Goal: Contribute content: Contribute content

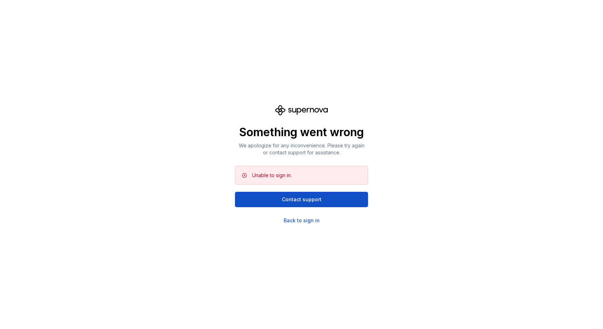
click at [429, 146] on div "Something went wrong We apologize for any inconvenience. Please try again or co…" at bounding box center [301, 164] width 603 height 329
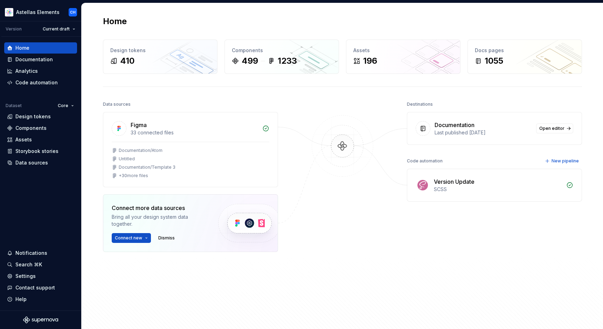
click at [205, 97] on div "Home Design tokens 410 Components 499 1233 Assets 196 Docs pages 1055 Data sour…" at bounding box center [342, 170] width 505 height 335
click at [176, 98] on div "Home Design tokens 410 Components 499 1233 Assets 196 Docs pages 1055 Data sour…" at bounding box center [342, 170] width 505 height 335
click at [323, 99] on div "Home Design tokens 410 Components 499 1233 Assets 196 Docs pages 1055 Data sour…" at bounding box center [342, 170] width 505 height 335
click at [229, 96] on div "Home Design tokens 410 Components 499 1233 Assets 196 Docs pages 1055 Data sour…" at bounding box center [342, 170] width 505 height 335
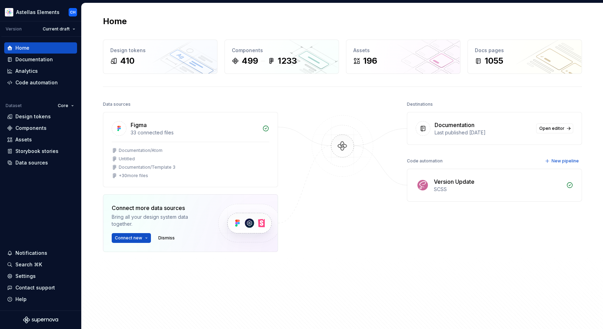
click at [334, 104] on div at bounding box center [343, 199] width 70 height 198
click at [308, 104] on div at bounding box center [343, 199] width 70 height 198
click at [285, 102] on div "Data sources Figma 33 connected files Documentation/Atom Untitled Documentation…" at bounding box center [342, 213] width 479 height 226
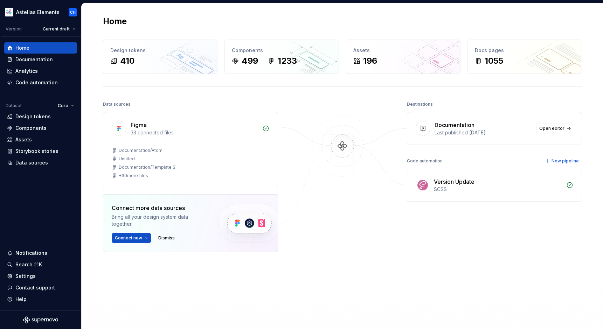
click at [241, 98] on div "Home Design tokens 410 Components 499 1233 Assets 196 Docs pages 1055 Data sour…" at bounding box center [342, 170] width 505 height 335
click at [143, 97] on div "Home Design tokens 410 Components 499 1233 Assets 196 Docs pages 1055 Data sour…" at bounding box center [342, 170] width 505 height 335
click at [28, 16] on html "Astellas Elements CH Version Current draft Home Documentation Analytics Code au…" at bounding box center [301, 164] width 603 height 329
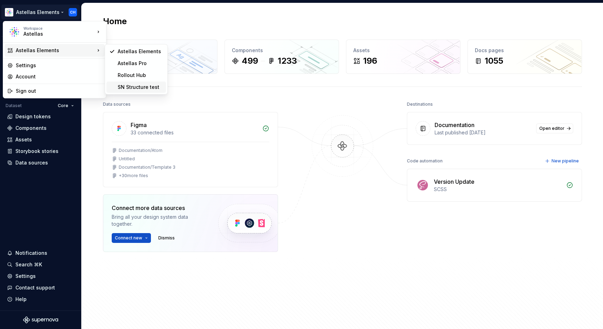
click at [128, 86] on div "SN Structure test" at bounding box center [141, 87] width 46 height 7
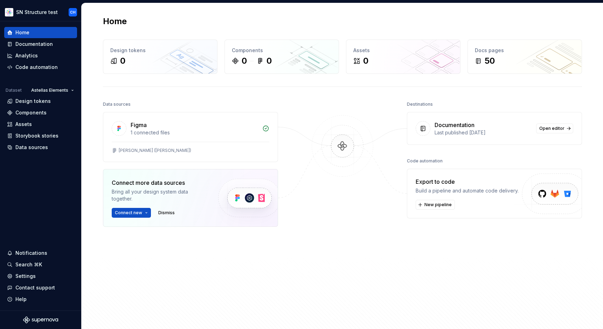
click at [286, 263] on div "Data sources Figma 1 connected files [PERSON_NAME] ([PERSON_NAME]) Connect more…" at bounding box center [342, 213] width 479 height 226
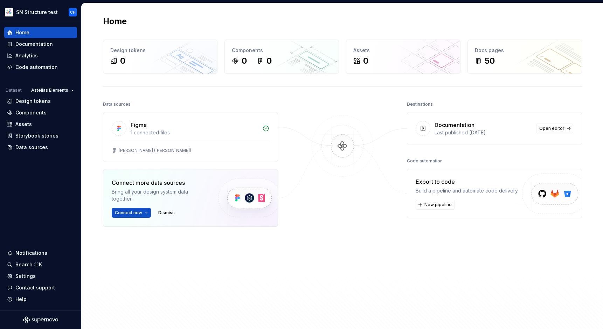
click at [286, 263] on div "Data sources Figma 1 connected files [PERSON_NAME] ([PERSON_NAME]) Connect more…" at bounding box center [342, 213] width 479 height 226
click at [238, 252] on div "Figma 1 connected files [PERSON_NAME] ([PERSON_NAME]) Connect more data sources…" at bounding box center [190, 187] width 175 height 150
click at [237, 241] on div "Figma 1 connected files [PERSON_NAME] ([PERSON_NAME]) Connect more data sources…" at bounding box center [190, 187] width 175 height 150
click at [239, 232] on div "Figma 1 connected files [PERSON_NAME] ([PERSON_NAME]) Connect more data sources…" at bounding box center [190, 187] width 175 height 150
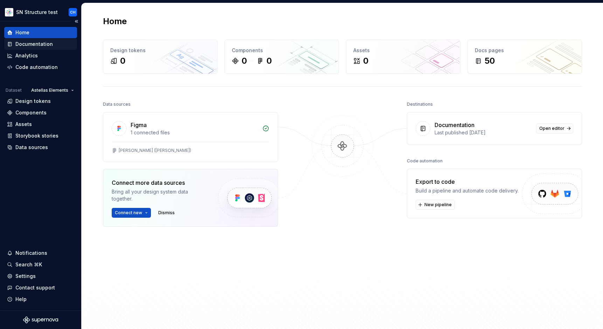
click at [21, 47] on div "Documentation" at bounding box center [33, 44] width 37 height 7
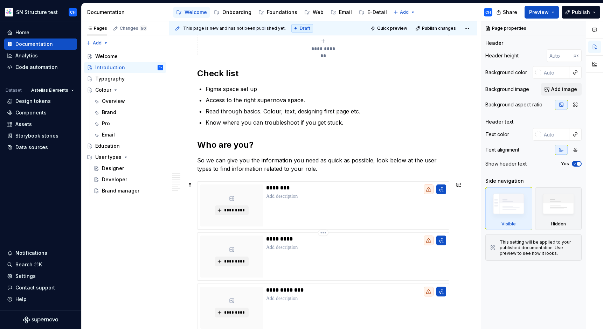
scroll to position [343, 0]
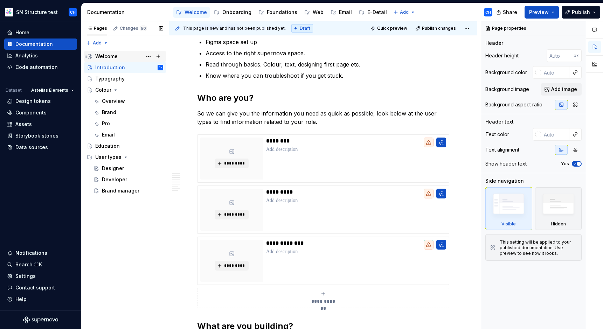
click at [114, 59] on div "Welcome" at bounding box center [106, 56] width 22 height 7
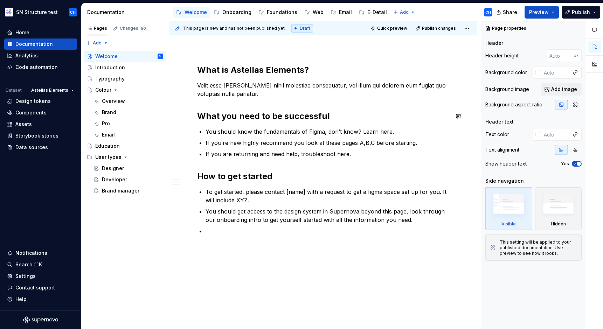
scroll to position [85, 0]
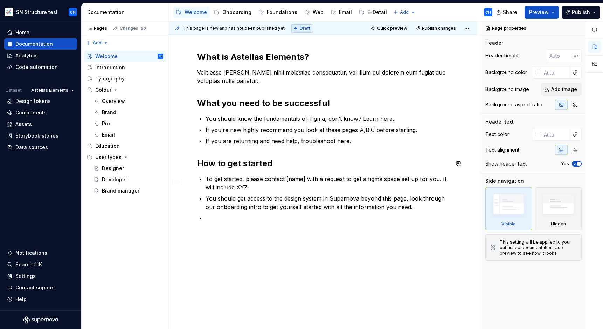
type textarea "*"
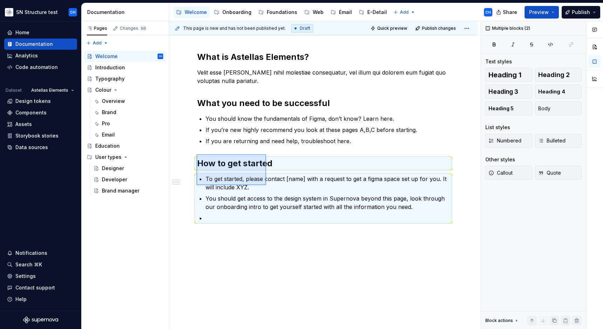
drag, startPoint x: 197, startPoint y: 155, endPoint x: 266, endPoint y: 185, distance: 76.3
click at [266, 185] on div "This page is new and has not been published yet. Draft Quick preview Publish ch…" at bounding box center [325, 175] width 312 height 308
click at [259, 222] on p at bounding box center [328, 218] width 244 height 8
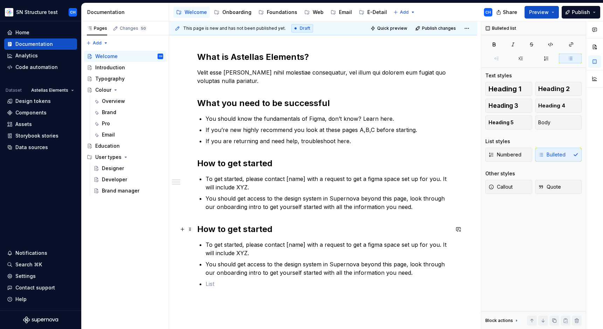
click at [234, 231] on h2 "How to get started" at bounding box center [323, 229] width 252 height 11
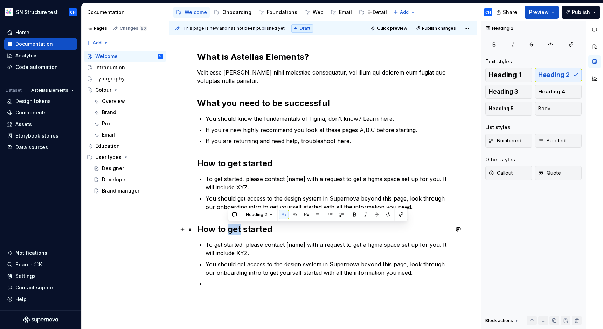
click at [234, 231] on h2 "How to get started" at bounding box center [323, 229] width 252 height 11
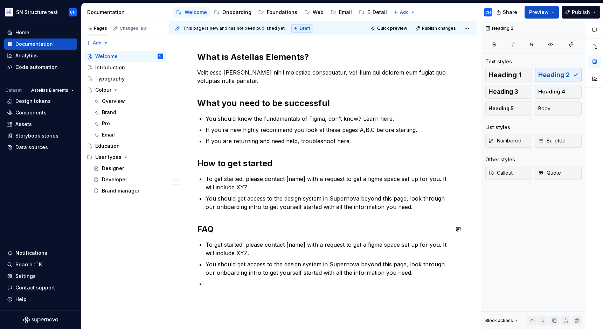
click at [253, 239] on div "What is Astellas Elements? Velit esse [PERSON_NAME] nihil molestiae consequatur…" at bounding box center [323, 170] width 252 height 237
click at [213, 76] on p "Velit esse [PERSON_NAME] nihil molestiae consequatur, vel illum qui dolorem eum…" at bounding box center [323, 76] width 252 height 17
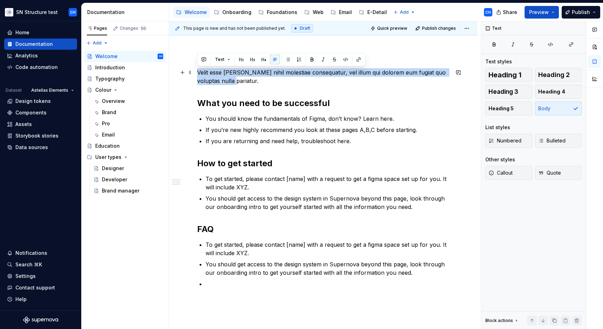
click at [213, 76] on p "Velit esse [PERSON_NAME] nihil molestiae consequatur, vel illum qui dolorem eum…" at bounding box center [323, 76] width 252 height 17
copy p "Velit esse [PERSON_NAME] nihil molestiae consequatur, vel illum qui dolorem eum…"
click at [238, 251] on p "To get started, please contact [name] with a request to get a figma space set u…" at bounding box center [328, 249] width 244 height 17
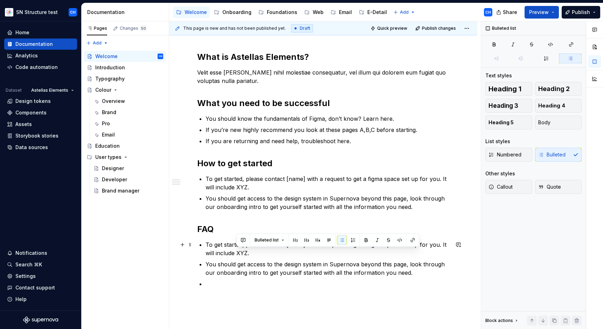
click at [238, 251] on p "To get started, please contact [name] with a request to get a figma space set u…" at bounding box center [328, 249] width 244 height 17
click at [236, 268] on p "You should get access to the design system in Supernova beyond this page, look …" at bounding box center [328, 268] width 244 height 17
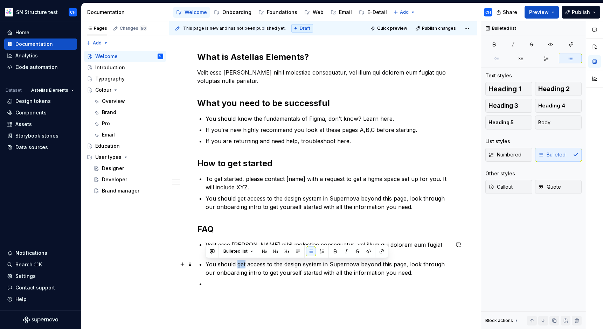
click at [236, 268] on p "You should get access to the design system in Supernova beyond this page, look …" at bounding box center [328, 268] width 244 height 17
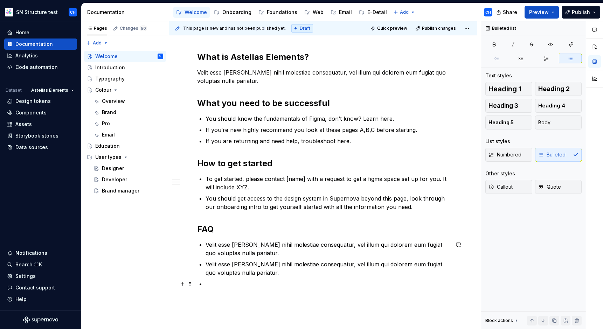
click at [223, 283] on p at bounding box center [328, 284] width 244 height 8
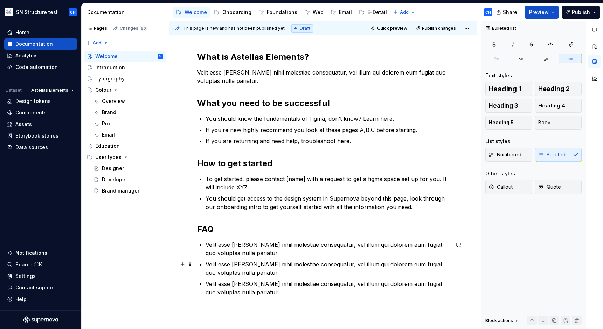
scroll to position [99, 0]
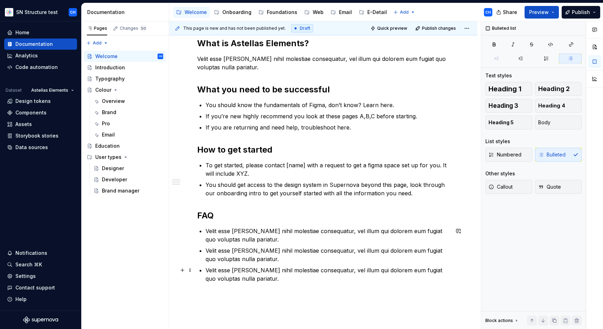
click at [222, 276] on p "Velit esse [PERSON_NAME] nihil molestiae consequatur, vel illum qui dolorem eum…" at bounding box center [328, 274] width 244 height 17
click at [250, 280] on p "Velit esse [PERSON_NAME] nihil molestiae consequatur, vel illum qui dolorem eum…" at bounding box center [328, 274] width 244 height 17
click at [233, 236] on p "Velit esse [PERSON_NAME] nihil molestiae consequatur, vel illum qui dolorem eum…" at bounding box center [328, 235] width 244 height 17
click at [118, 70] on div "Introduction" at bounding box center [110, 67] width 30 height 7
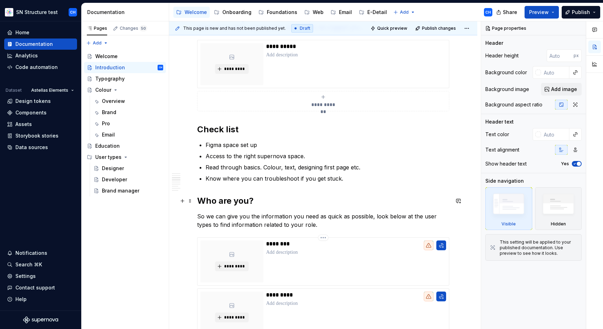
scroll to position [308, 0]
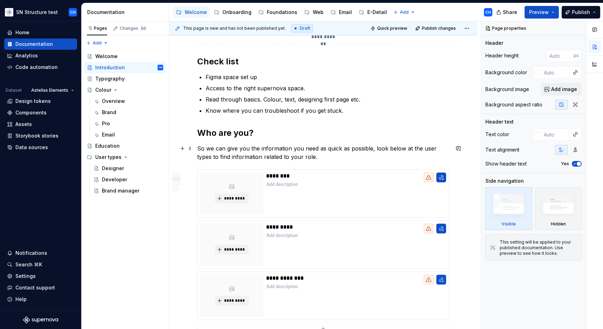
click at [256, 154] on p "So we can give you the information you need as quick as possible, look below at…" at bounding box center [323, 152] width 252 height 17
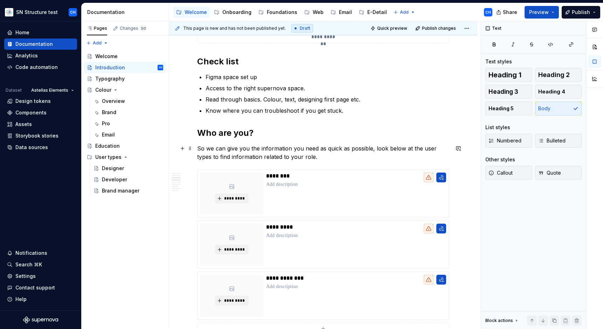
click at [256, 154] on p "So we can give you the information you need as quick as possible, look below at…" at bounding box center [323, 152] width 252 height 17
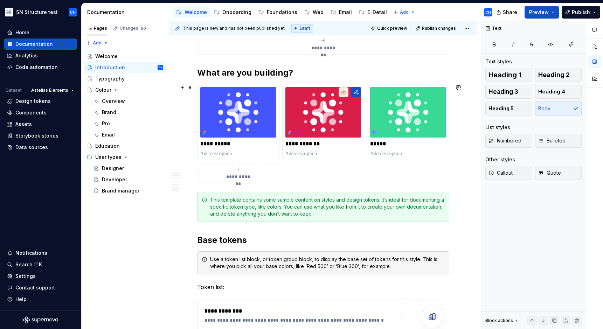
scroll to position [655, 0]
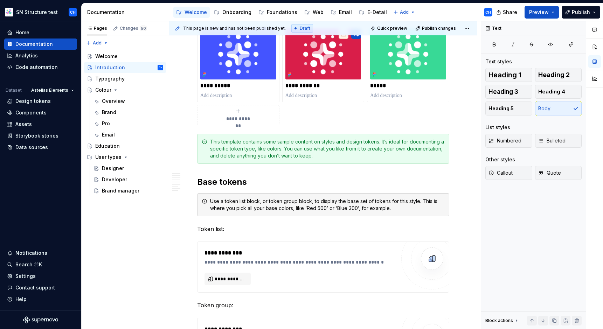
type textarea "*"
click at [220, 186] on h2 "Base tokens" at bounding box center [323, 182] width 252 height 11
click at [209, 182] on h2 "Base tokens" at bounding box center [323, 182] width 252 height 11
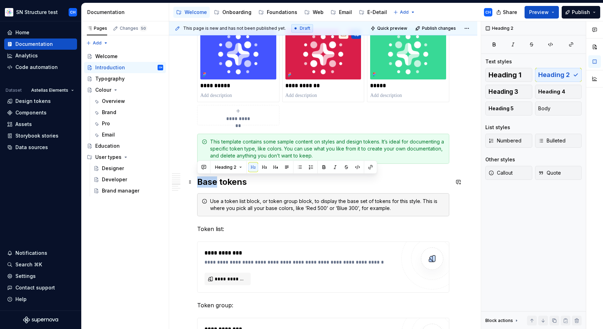
click at [209, 182] on h2 "Base tokens" at bounding box center [323, 182] width 252 height 11
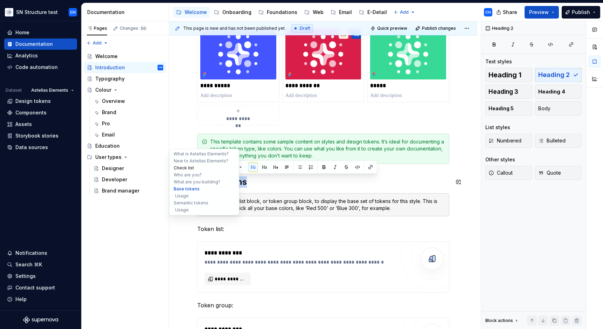
click at [183, 170] on button "Check list" at bounding box center [204, 168] width 67 height 7
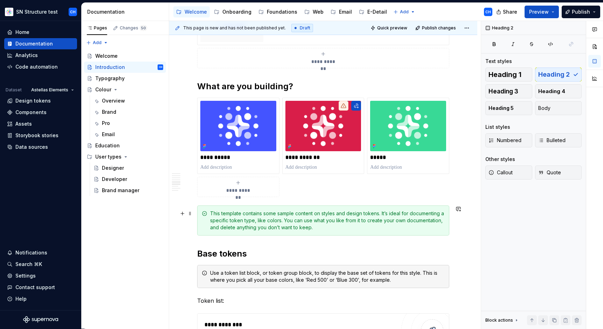
scroll to position [648, 0]
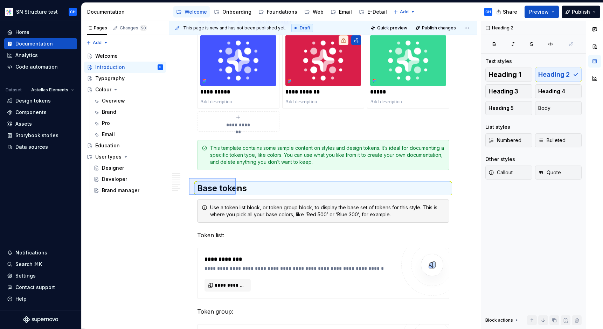
drag, startPoint x: 189, startPoint y: 178, endPoint x: 236, endPoint y: 195, distance: 49.9
click at [236, 195] on div "**********" at bounding box center [325, 175] width 312 height 308
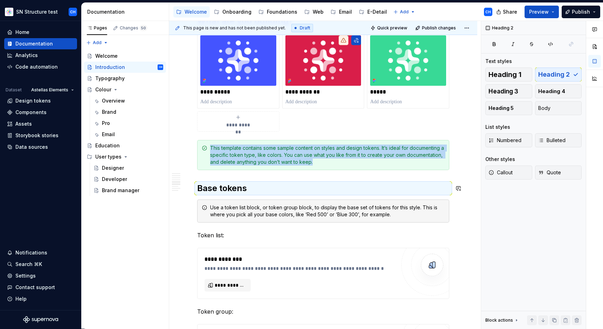
copy div "This template contains some sample content on styles and design tokens. It’s id…"
click at [214, 183] on h2 "Base tokens" at bounding box center [323, 188] width 252 height 11
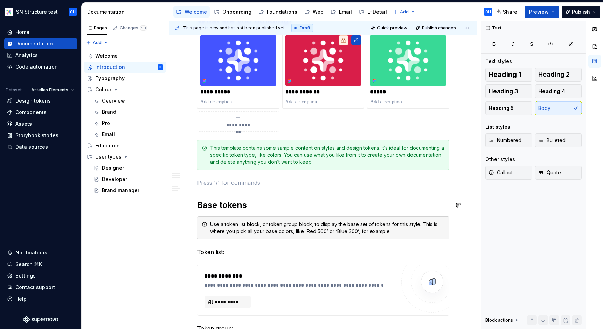
paste div
click at [209, 187] on h2 "Base tokens" at bounding box center [323, 188] width 252 height 11
drag, startPoint x: 320, startPoint y: 195, endPoint x: 295, endPoint y: 185, distance: 26.4
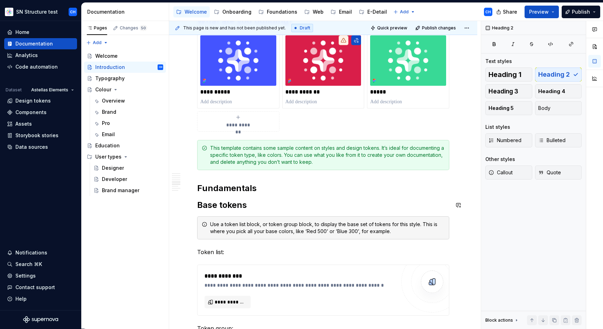
click at [320, 195] on div "**********" at bounding box center [323, 141] width 252 height 1306
click at [284, 181] on div "**********" at bounding box center [323, 141] width 252 height 1306
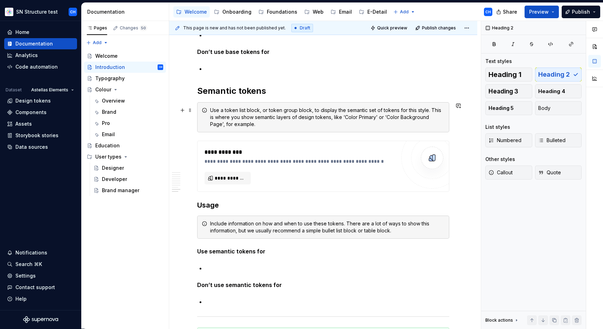
scroll to position [1083, 0]
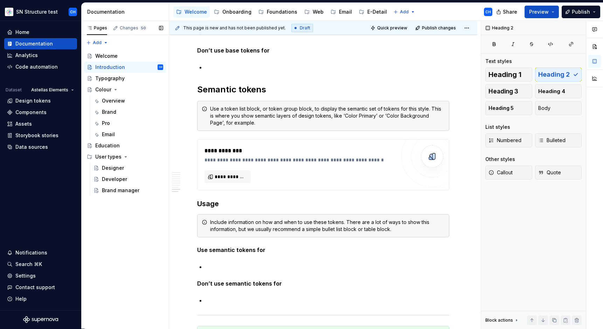
click at [112, 44] on div "Add" at bounding box center [125, 41] width 88 height 13
click at [104, 44] on div "Pages Changes 50 Add Accessibility guide for tree Page tree. Navigate the tree …" at bounding box center [125, 175] width 88 height 308
click at [103, 53] on div "New page" at bounding box center [116, 56] width 60 height 11
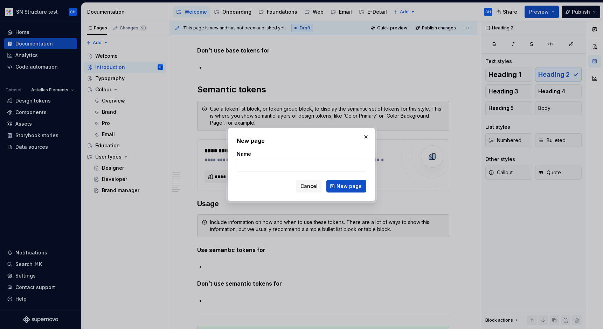
type textarea "*"
type input "Fundamentals"
click button "New page" at bounding box center [347, 186] width 40 height 13
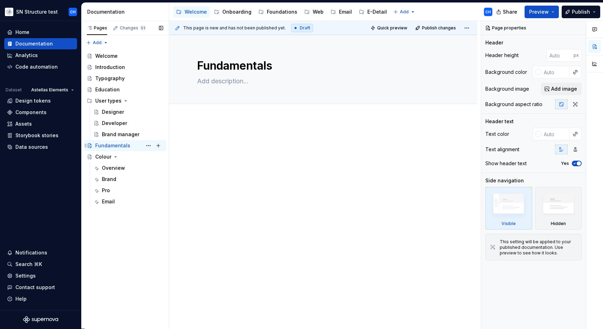
click at [104, 147] on div "Fundamentals" at bounding box center [112, 145] width 35 height 7
click at [158, 146] on button "Page tree" at bounding box center [158, 146] width 10 height 10
type textarea "*"
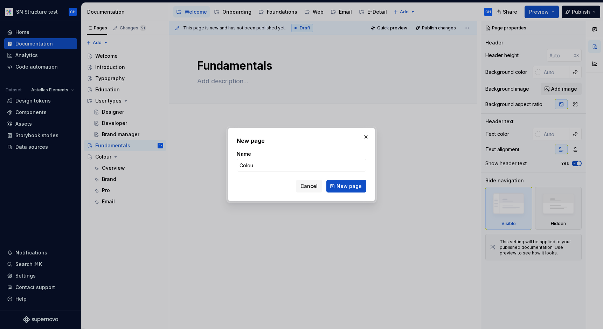
type input "Colour"
click button "New page" at bounding box center [347, 186] width 40 height 13
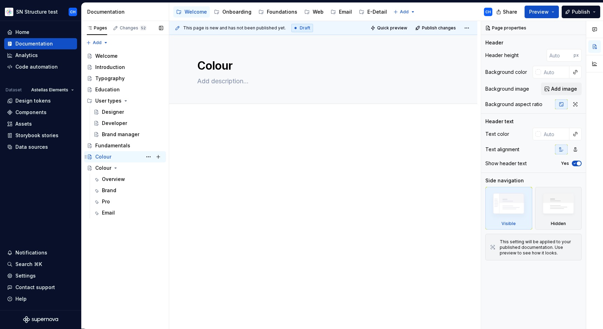
click at [105, 157] on div "Colour" at bounding box center [103, 156] width 16 height 7
type textarea "*"
click at [217, 111] on span "Add tab" at bounding box center [214, 112] width 16 height 6
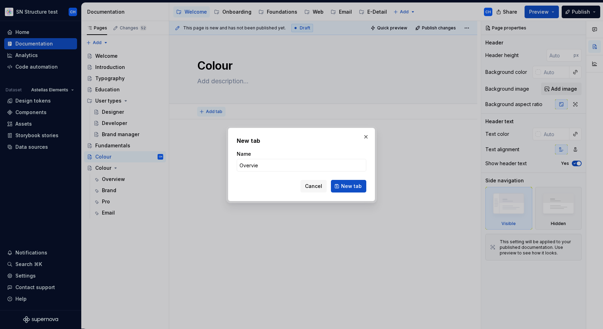
type input "Overview"
click button "New tab" at bounding box center [348, 186] width 35 height 13
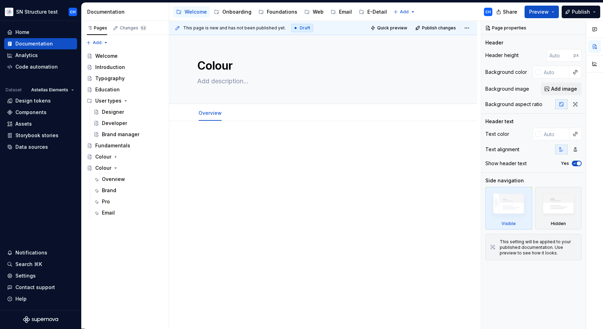
type textarea "*"
click at [249, 116] on span "Add tab" at bounding box center [246, 113] width 16 height 6
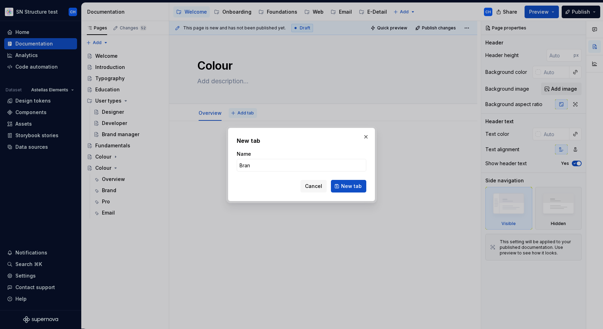
type input "Brand"
click button "New tab" at bounding box center [348, 186] width 35 height 13
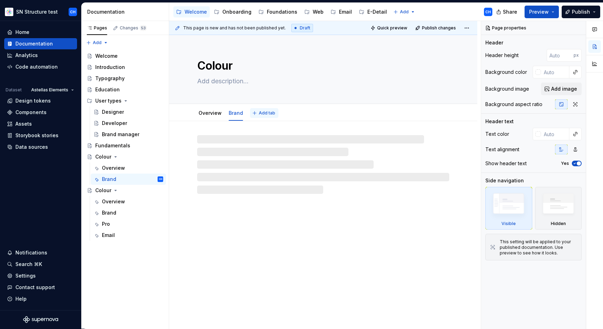
click at [268, 112] on span "Add tab" at bounding box center [267, 113] width 16 height 6
type textarea "*"
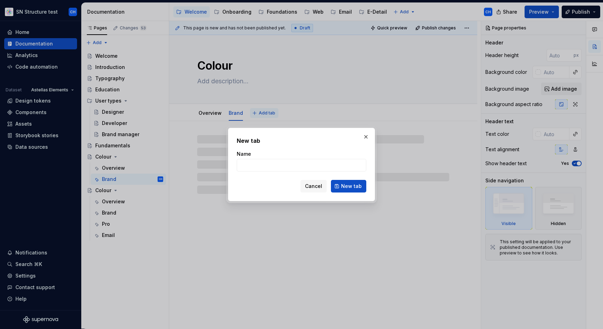
type input "P"
type textarea "*"
type input "Pro"
click button "New tab" at bounding box center [348, 186] width 35 height 13
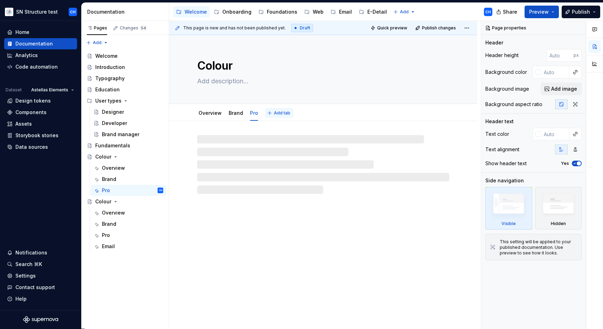
click at [274, 111] on span "Add tab" at bounding box center [282, 113] width 16 height 6
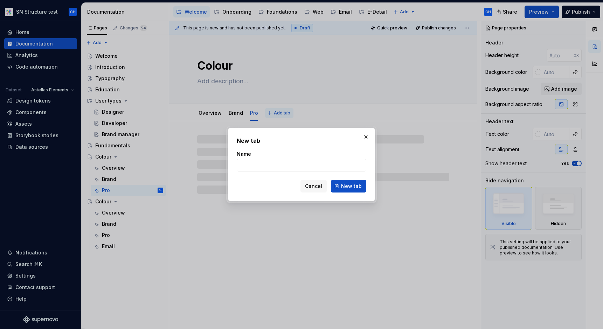
type textarea "*"
type input "Emai"
type textarea "*"
type input "Email"
click button "New tab" at bounding box center [348, 186] width 35 height 13
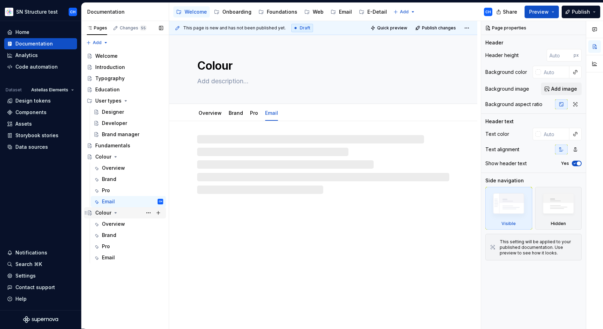
click at [108, 213] on div "Colour" at bounding box center [103, 213] width 16 height 7
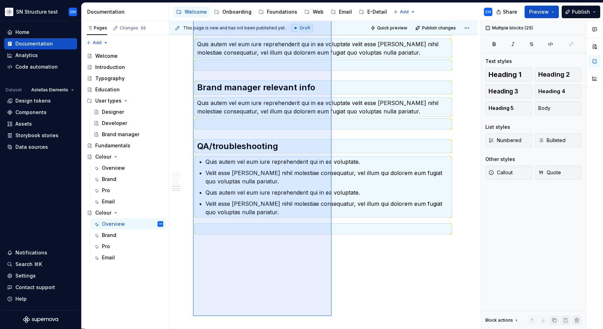
scroll to position [578, 0]
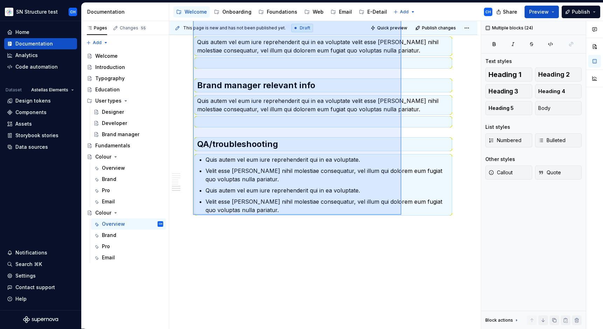
drag, startPoint x: 194, startPoint y: 134, endPoint x: 402, endPoint y: 215, distance: 222.4
click at [402, 215] on div "This page is new and has not been published yet. Draft Quick preview Publish ch…" at bounding box center [325, 175] width 312 height 308
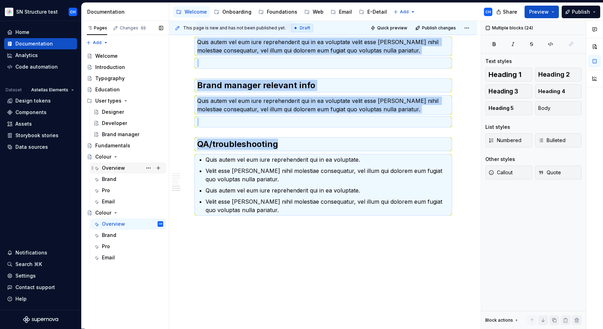
click at [109, 169] on div "Overview" at bounding box center [113, 168] width 23 height 7
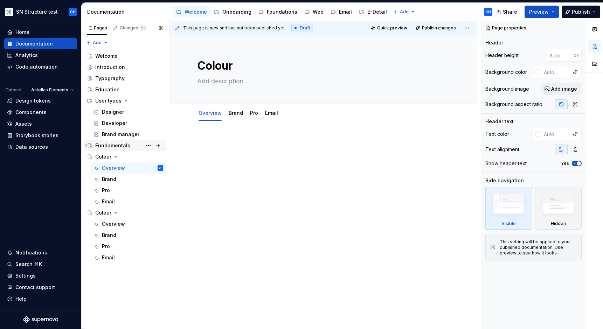
click at [105, 147] on div "Fundamentals" at bounding box center [112, 145] width 35 height 7
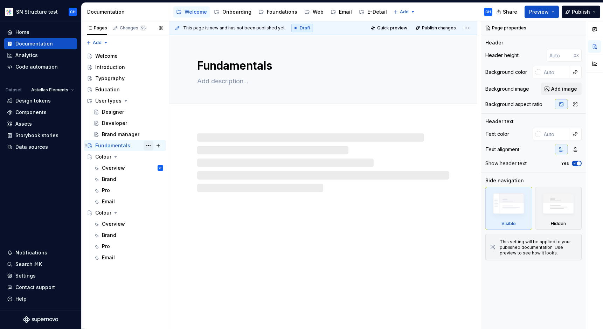
click at [149, 145] on button "Page tree" at bounding box center [149, 146] width 10 height 10
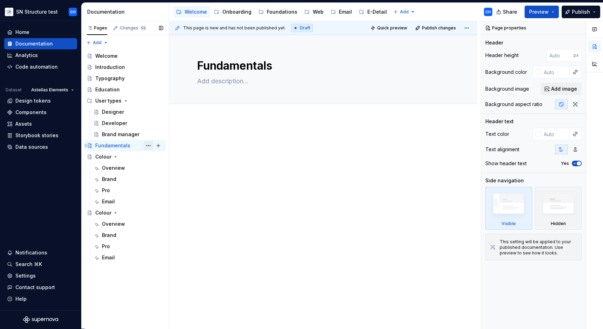
click at [149, 145] on div "Pages Changes 55 Add Accessibility guide for tree Page tree. Navigate the tree …" at bounding box center [125, 175] width 88 height 308
click at [103, 157] on div "Colour" at bounding box center [103, 156] width 16 height 7
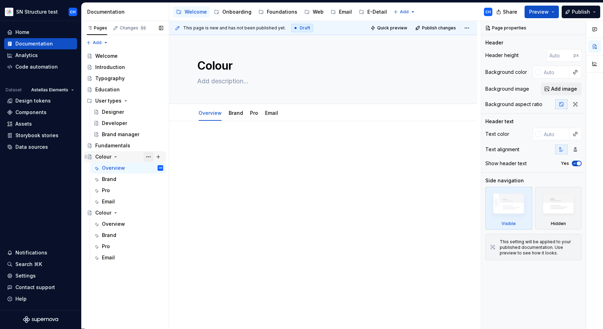
click at [148, 158] on button "Page tree" at bounding box center [149, 157] width 10 height 10
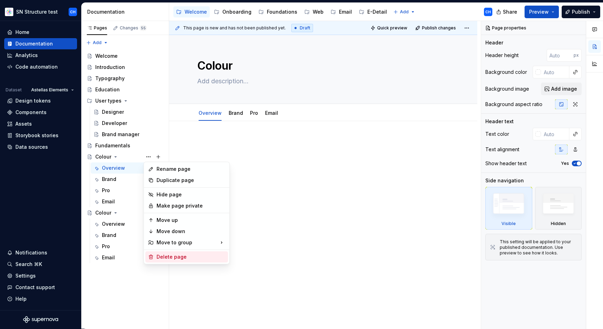
click at [177, 256] on div "Delete page" at bounding box center [191, 257] width 69 height 7
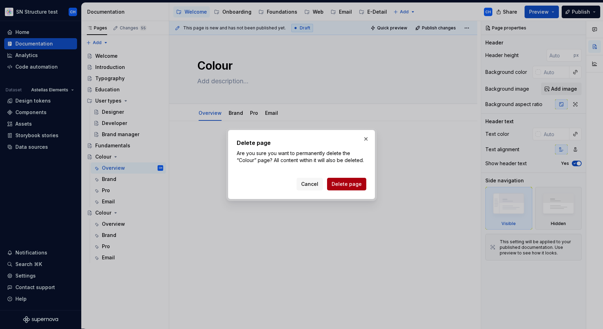
click at [362, 184] on button "Delete page" at bounding box center [346, 184] width 39 height 13
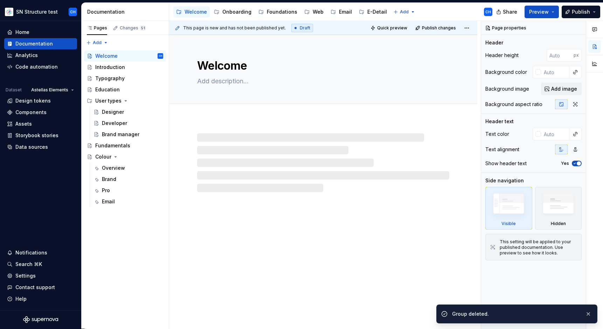
click at [207, 224] on div "Welcome" at bounding box center [323, 182] width 308 height 294
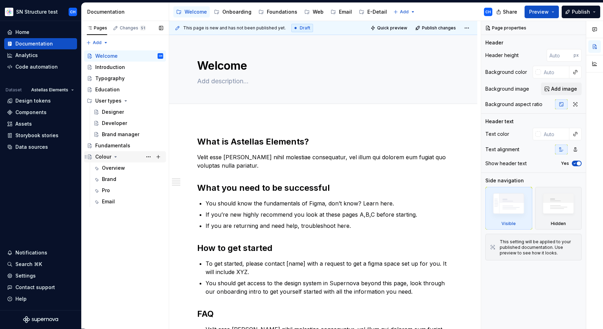
click at [101, 160] on div "Colour" at bounding box center [103, 156] width 16 height 7
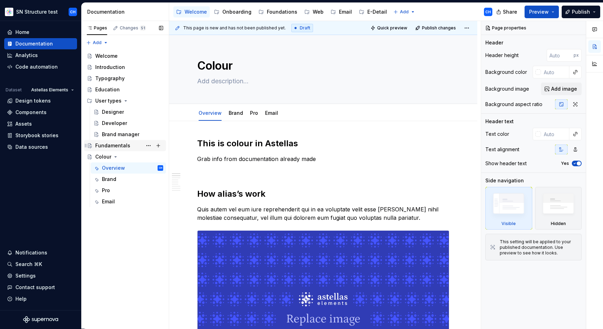
click at [102, 148] on div "Fundamentals" at bounding box center [112, 145] width 35 height 7
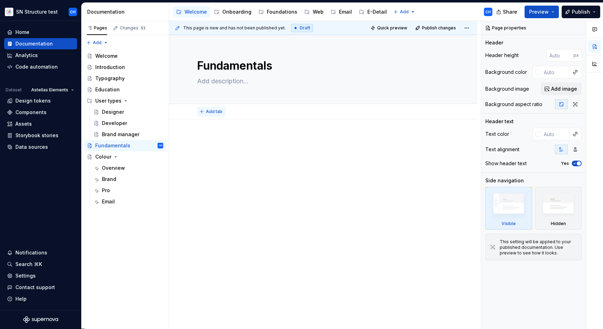
type textarea "*"
click at [211, 111] on span "Add tab" at bounding box center [214, 112] width 16 height 6
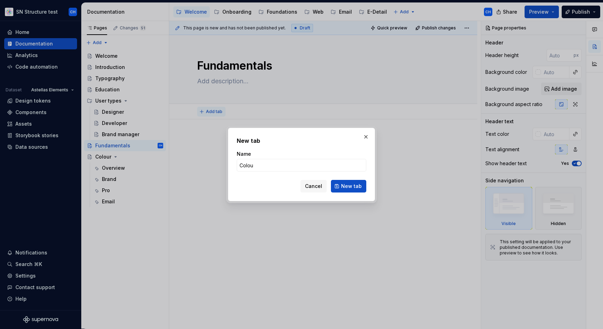
type input "Colour"
click button "New tab" at bounding box center [348, 186] width 35 height 13
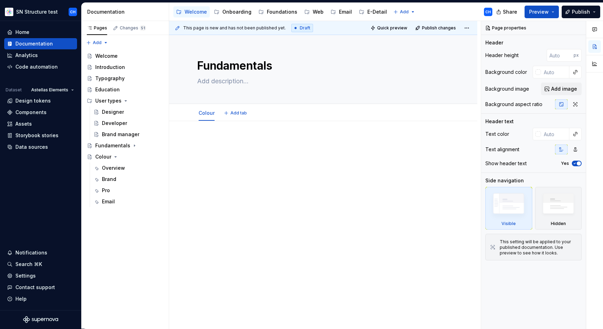
type textarea "*"
click at [240, 114] on span "Add tab" at bounding box center [239, 113] width 16 height 6
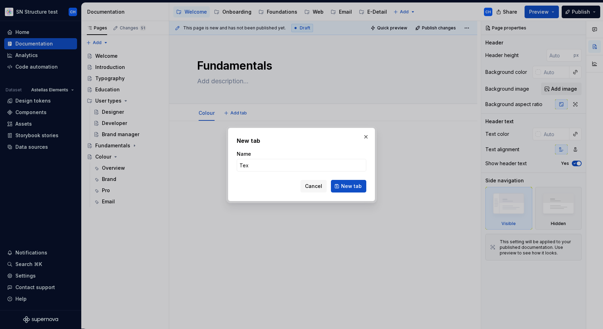
type input "Text"
click button "New tab" at bounding box center [348, 186] width 35 height 13
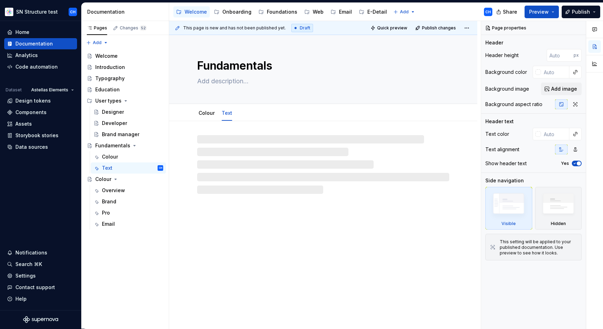
click at [232, 228] on div "Fundamentals Colour Text" at bounding box center [323, 182] width 308 height 294
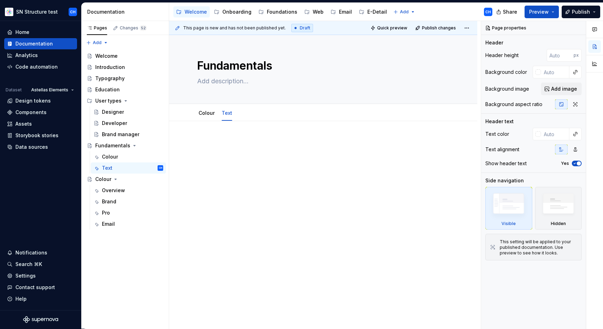
click at [247, 201] on div at bounding box center [323, 196] width 308 height 151
click at [120, 157] on div "Colour" at bounding box center [132, 157] width 61 height 10
click at [271, 217] on div at bounding box center [323, 196] width 308 height 151
click at [243, 203] on div at bounding box center [323, 196] width 308 height 151
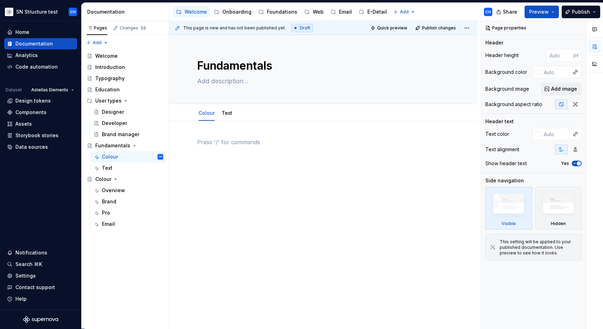
click at [243, 203] on div at bounding box center [323, 196] width 308 height 151
click at [107, 70] on div "Introduction" at bounding box center [110, 67] width 30 height 7
click at [107, 68] on div "Introduction" at bounding box center [110, 67] width 30 height 7
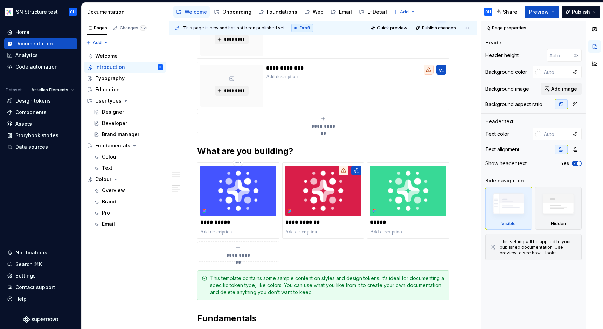
scroll to position [539, 0]
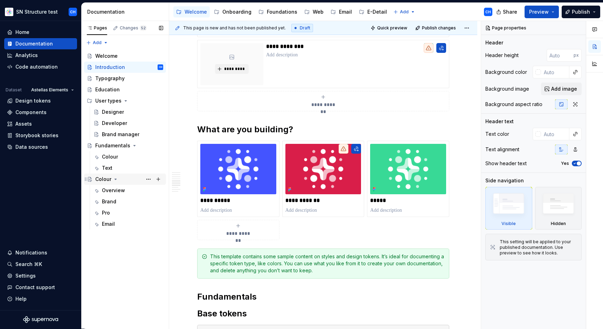
click at [105, 180] on div "Colour" at bounding box center [103, 179] width 16 height 7
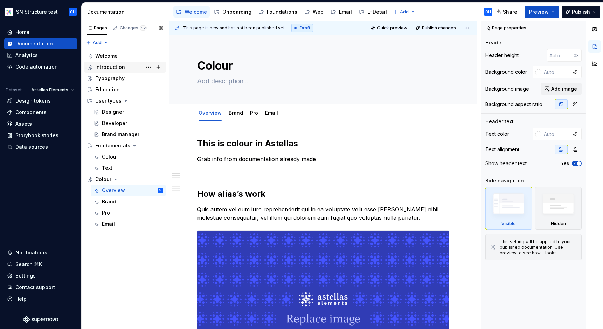
click at [103, 69] on div "Introduction" at bounding box center [110, 67] width 30 height 7
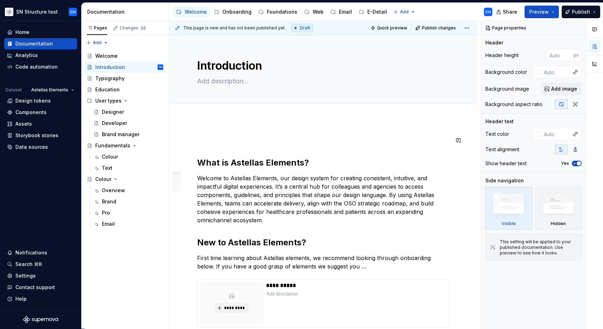
click at [371, 113] on div "Add tab" at bounding box center [323, 112] width 252 height 10
click at [370, 117] on div "Add tab" at bounding box center [323, 111] width 308 height 15
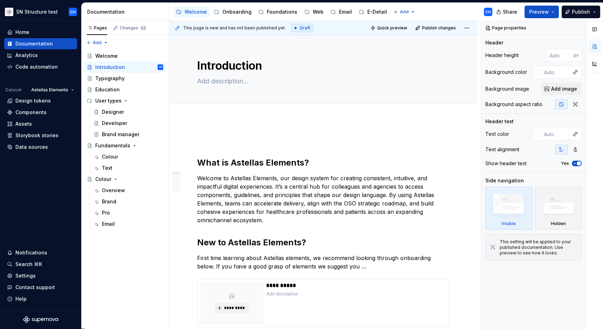
click at [370, 118] on div "Add tab" at bounding box center [323, 111] width 308 height 15
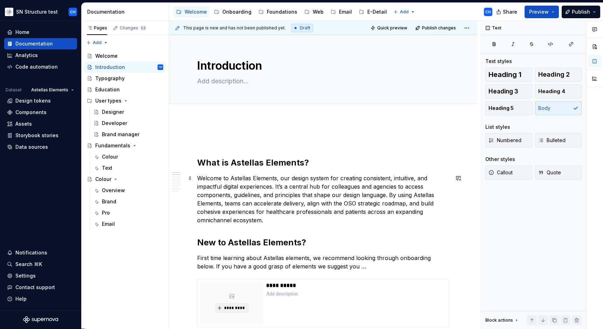
click at [255, 194] on p "Welcome to Astellas Elements, our design system for creating consistent, intuit…" at bounding box center [323, 199] width 252 height 50
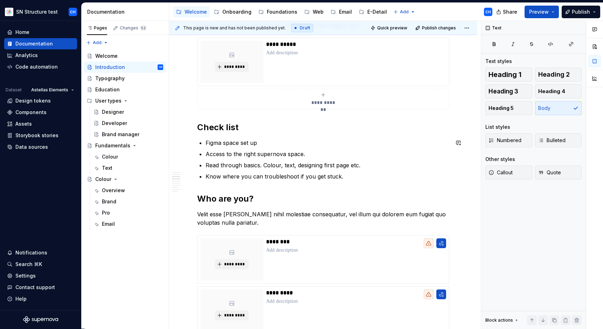
scroll to position [278, 0]
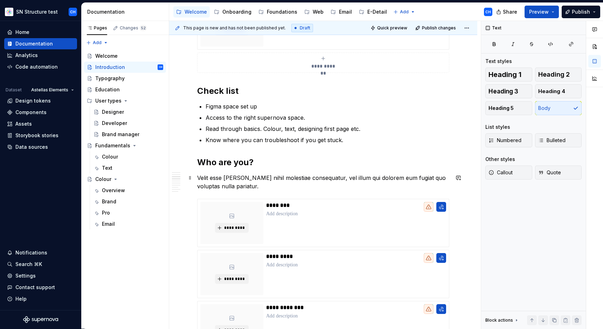
click at [230, 187] on p "Velit esse [PERSON_NAME] nihil molestiae consequatur, vel illum qui dolorem eum…" at bounding box center [323, 182] width 252 height 17
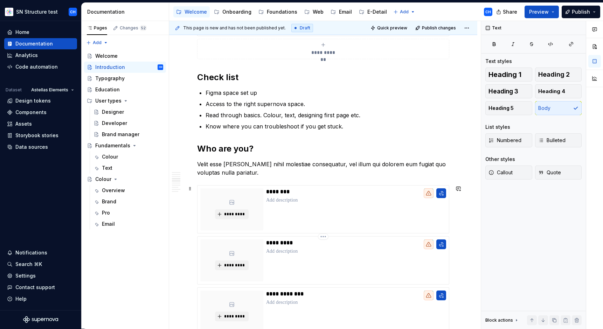
scroll to position [359, 0]
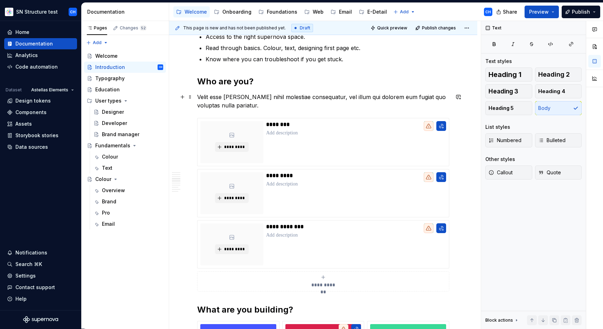
click at [225, 106] on p "Velit esse [PERSON_NAME] nihil molestiae consequatur, vel illum qui dolorem eum…" at bounding box center [323, 101] width 252 height 17
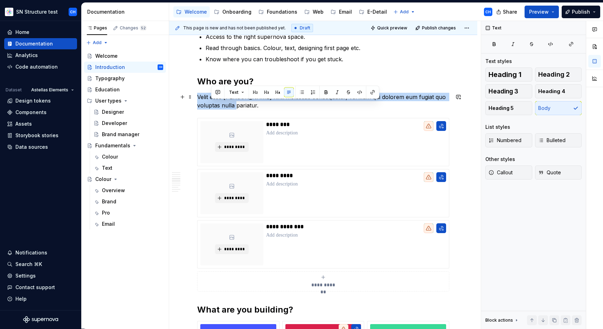
click at [225, 106] on p "Velit esse [PERSON_NAME] nihil molestiae consequatur, vel illum qui dolorem eum…" at bounding box center [323, 101] width 252 height 17
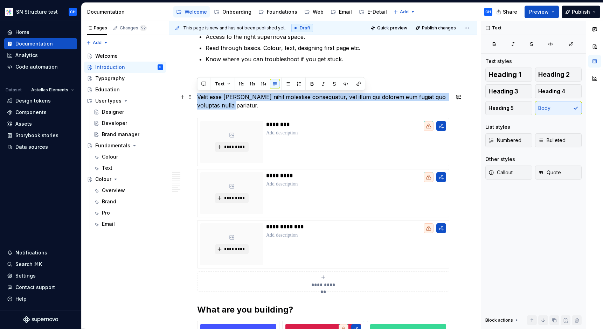
click at [225, 106] on p "Velit esse [PERSON_NAME] nihil molestiae consequatur, vel illum qui dolorem eum…" at bounding box center [323, 101] width 252 height 17
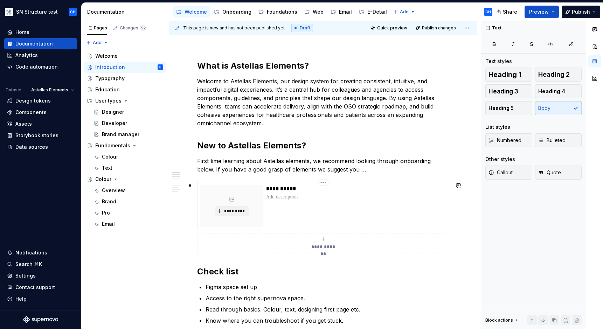
scroll to position [98, 0]
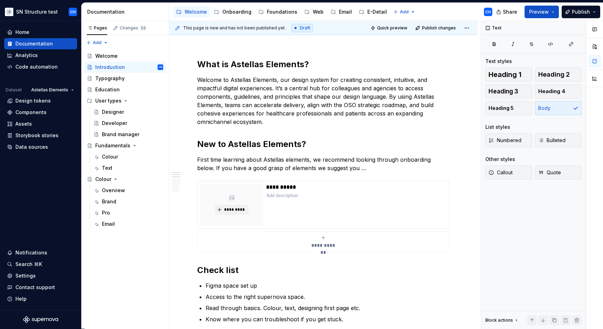
type textarea "*"
